Goal: Check status: Check status

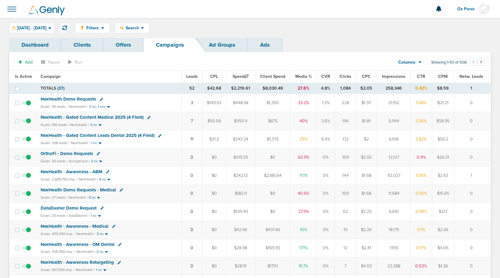
click at [193, 77] on span "Leads" at bounding box center [192, 76] width 12 height 5
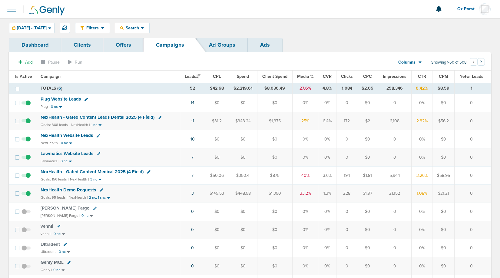
click at [62, 156] on span "Lawmatics Website Leads" at bounding box center [67, 153] width 53 height 5
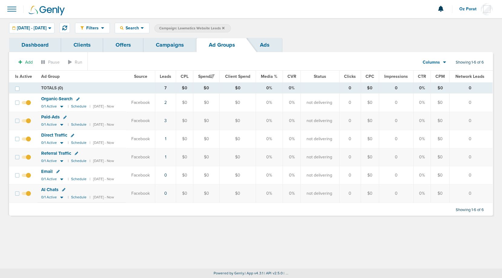
click at [159, 39] on link "Campaigns" at bounding box center [170, 45] width 53 height 14
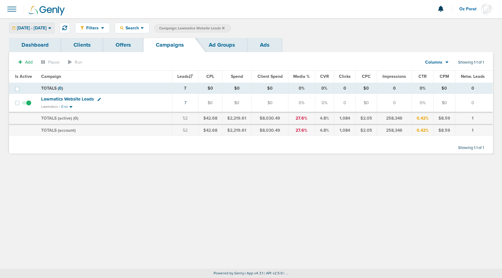
click at [46, 29] on span "[DATE] - [DATE]" at bounding box center [32, 28] width 30 height 4
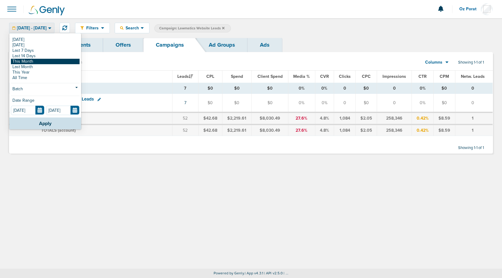
click at [35, 60] on link "This Month" at bounding box center [45, 61] width 69 height 5
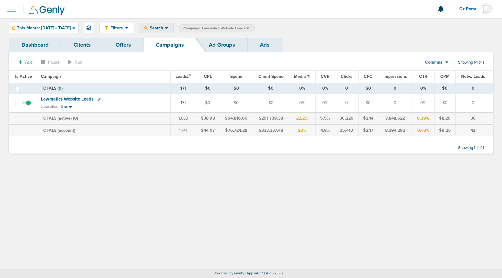
click at [165, 25] on span "Search" at bounding box center [156, 27] width 17 height 5
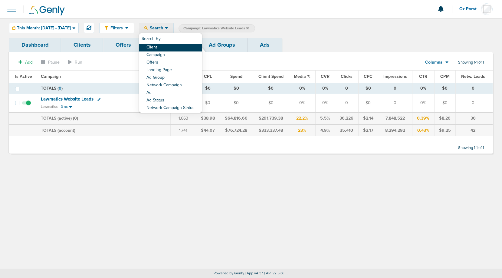
click at [169, 46] on link "Client" at bounding box center [170, 48] width 63 height 8
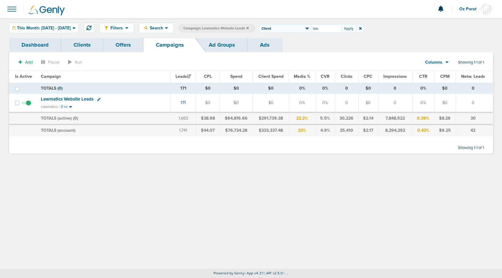
type input "law"
click at [249, 28] on icon at bounding box center [247, 28] width 2 height 4
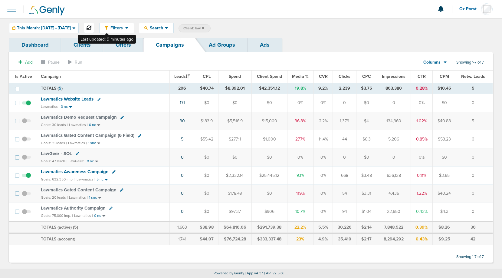
click at [91, 27] on icon at bounding box center [89, 27] width 5 height 5
click at [71, 31] on div "This Month: [DATE] - [DATE]" at bounding box center [43, 28] width 69 height 10
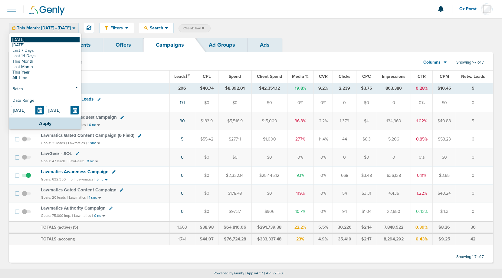
click at [18, 40] on link "[DATE]" at bounding box center [45, 39] width 69 height 5
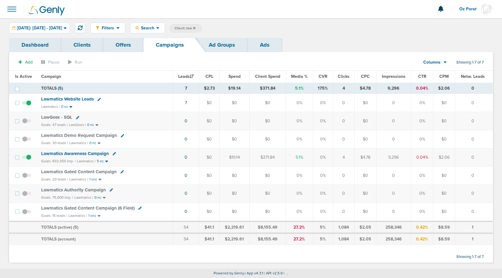
click at [196, 26] on icon at bounding box center [194, 28] width 2 height 4
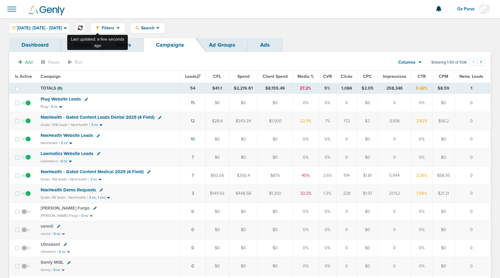
click at [85, 25] on button at bounding box center [80, 28] width 10 height 10
click at [83, 27] on icon at bounding box center [80, 27] width 5 height 5
click at [51, 26] on span "[DATE]: [DATE] - [DATE]" at bounding box center [39, 28] width 45 height 4
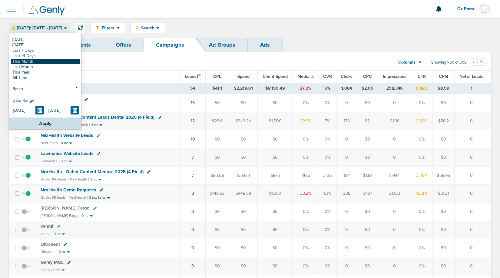
click at [31, 62] on link "This Month" at bounding box center [45, 61] width 69 height 5
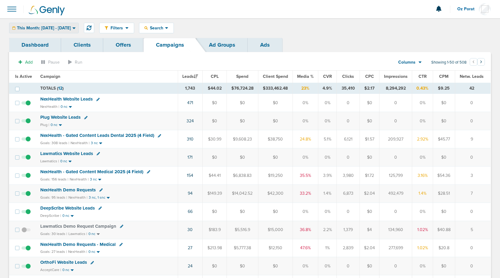
click at [71, 26] on span "This Month: [DATE] - [DATE]" at bounding box center [44, 28] width 54 height 4
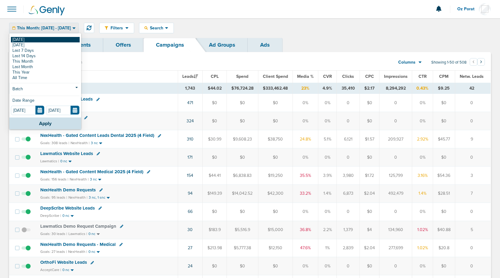
click at [51, 38] on link "[DATE]" at bounding box center [45, 39] width 69 height 5
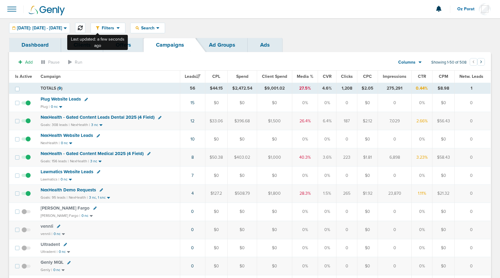
click at [83, 26] on icon at bounding box center [80, 27] width 5 height 5
click at [62, 30] on span "[DATE]: [DATE] - [DATE]" at bounding box center [39, 28] width 45 height 4
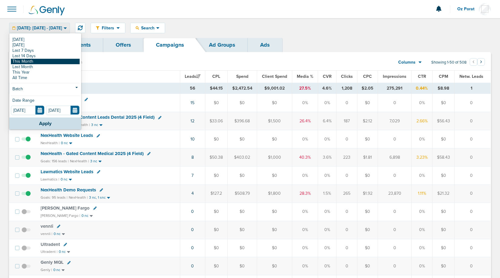
click at [52, 61] on link "This Month" at bounding box center [45, 61] width 69 height 5
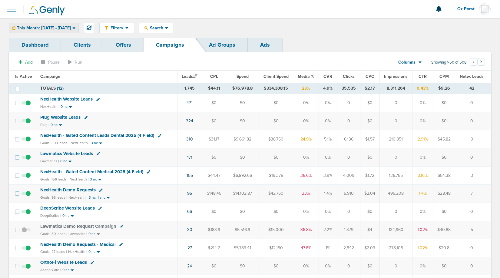
click at [61, 29] on span "This Month: [DATE] - [DATE]" at bounding box center [44, 28] width 54 height 4
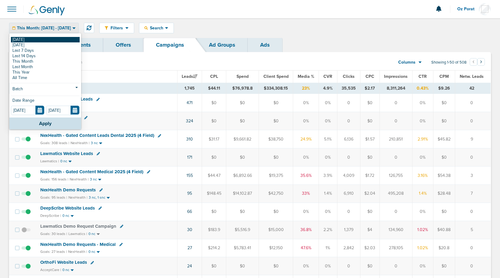
click at [36, 39] on link "[DATE]" at bounding box center [45, 39] width 69 height 5
